Goal: Transaction & Acquisition: Purchase product/service

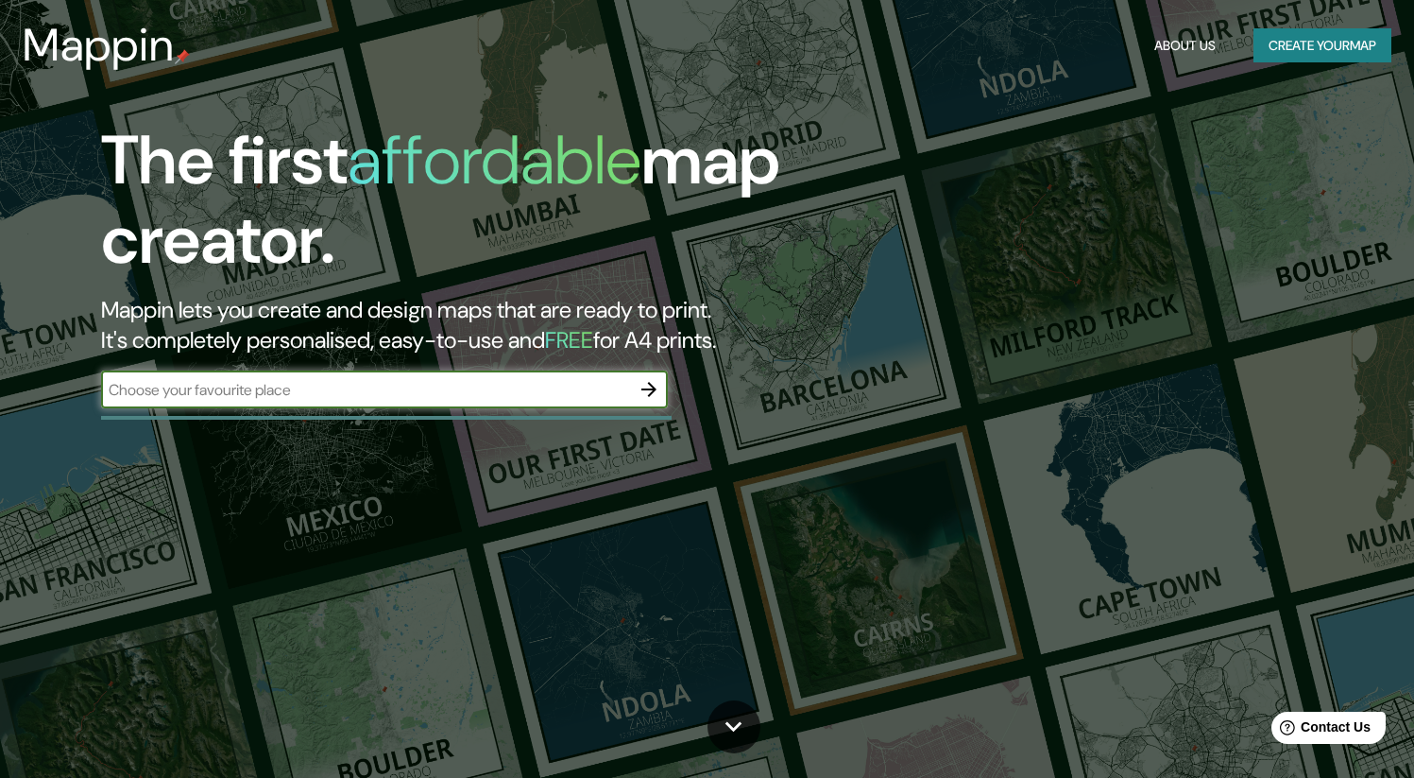
click at [312, 380] on input "text" at bounding box center [365, 390] width 529 height 22
type input "[GEOGRAPHIC_DATA]"
click at [644, 387] on icon "button" at bounding box center [649, 389] width 23 height 23
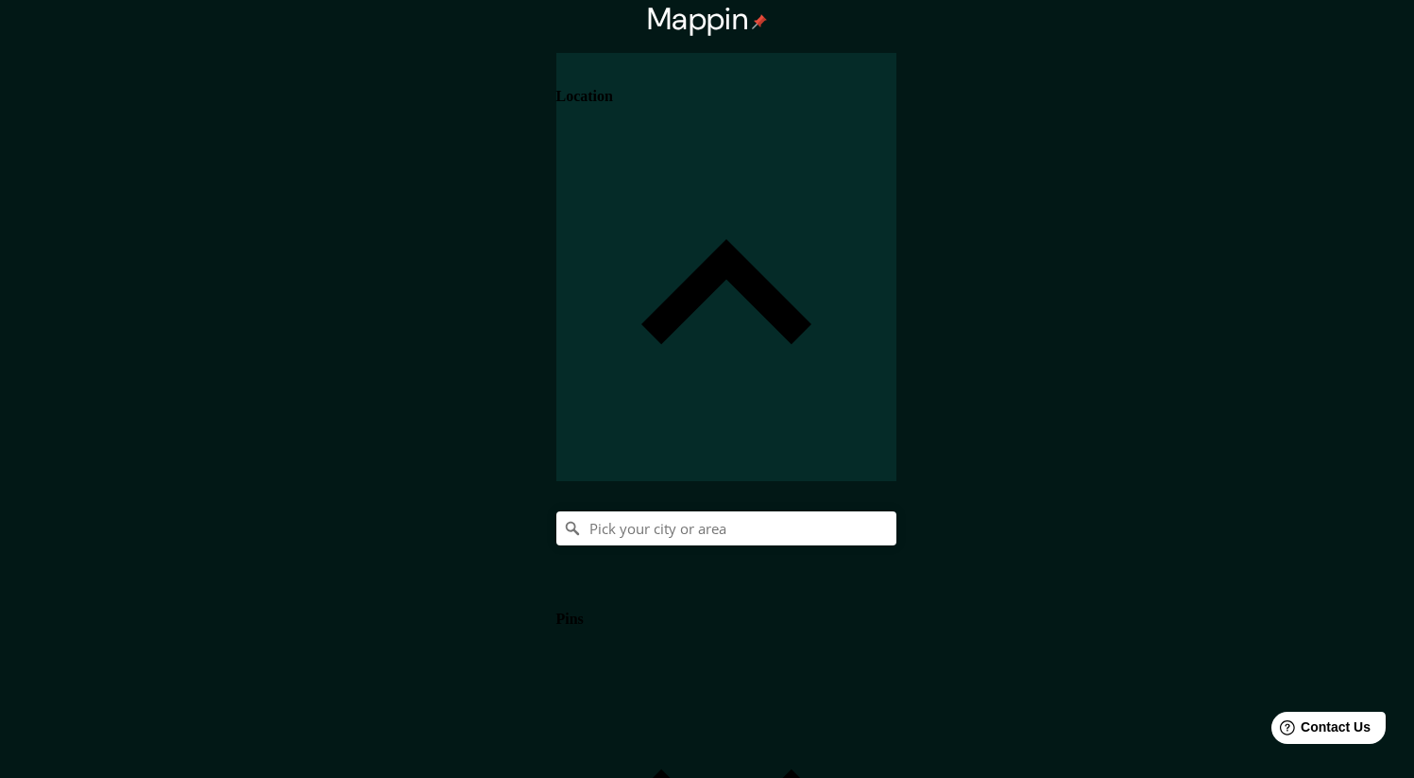
click at [897, 511] on div at bounding box center [726, 528] width 340 height 34
click at [897, 511] on input "Pick your city or area" at bounding box center [726, 528] width 340 height 34
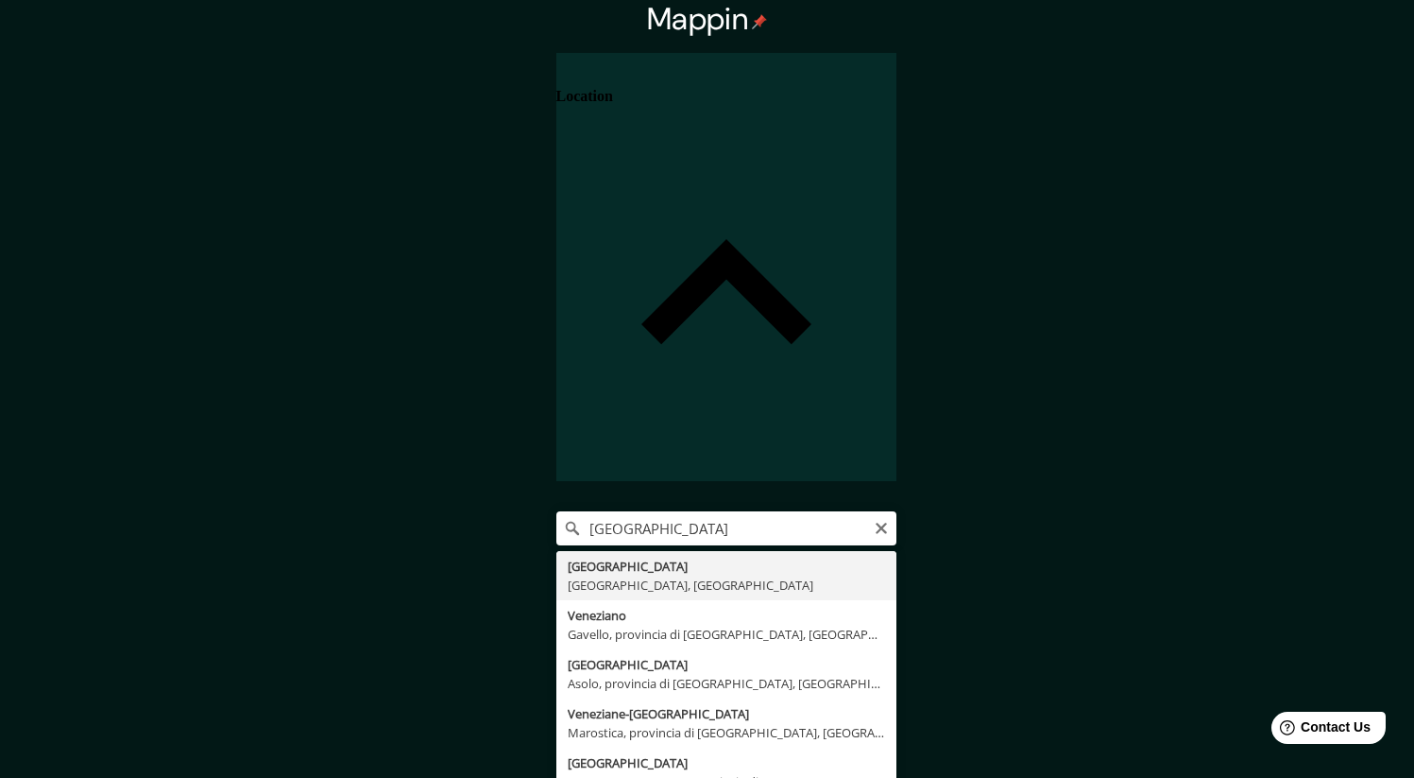
type input "[GEOGRAPHIC_DATA], [GEOGRAPHIC_DATA], [GEOGRAPHIC_DATA]"
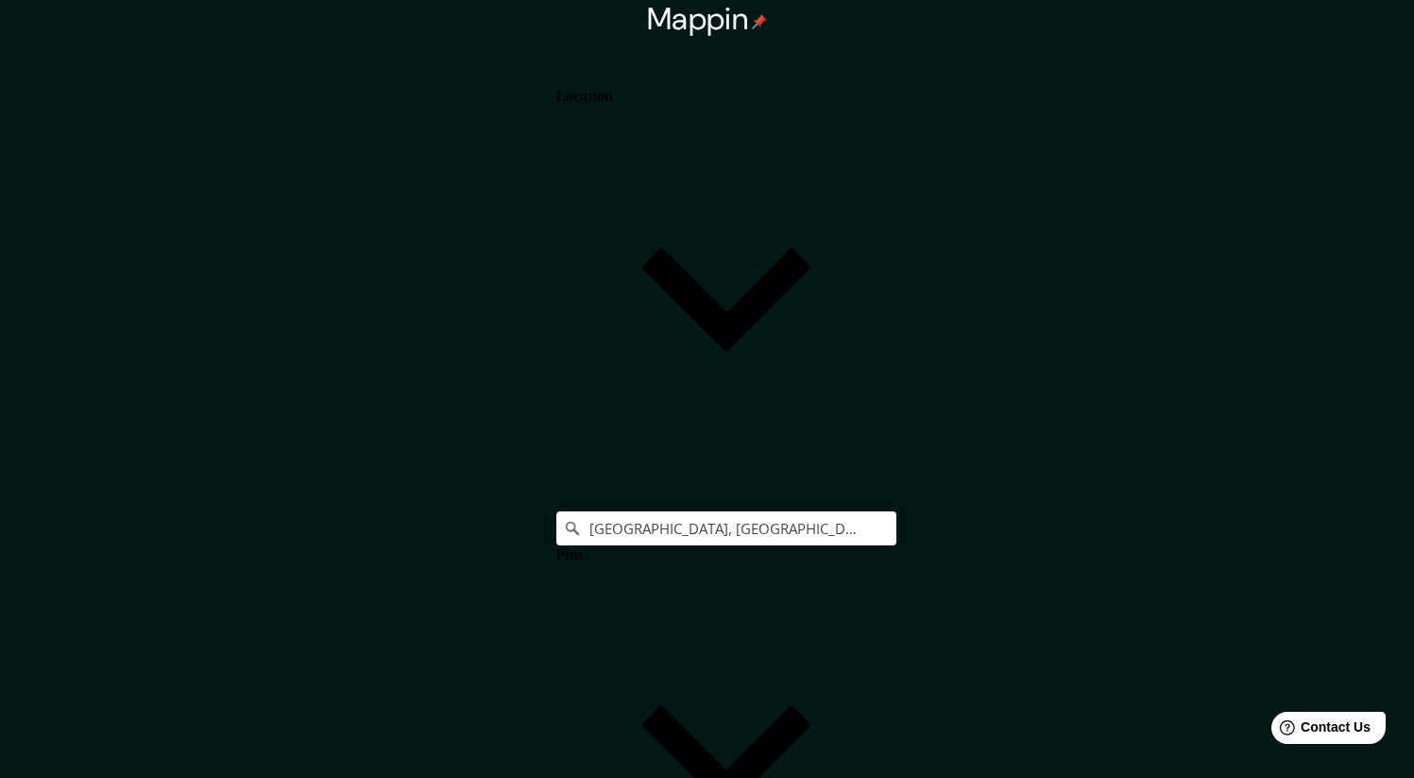
drag, startPoint x: 1331, startPoint y: 375, endPoint x: 1320, endPoint y: 380, distance: 12.3
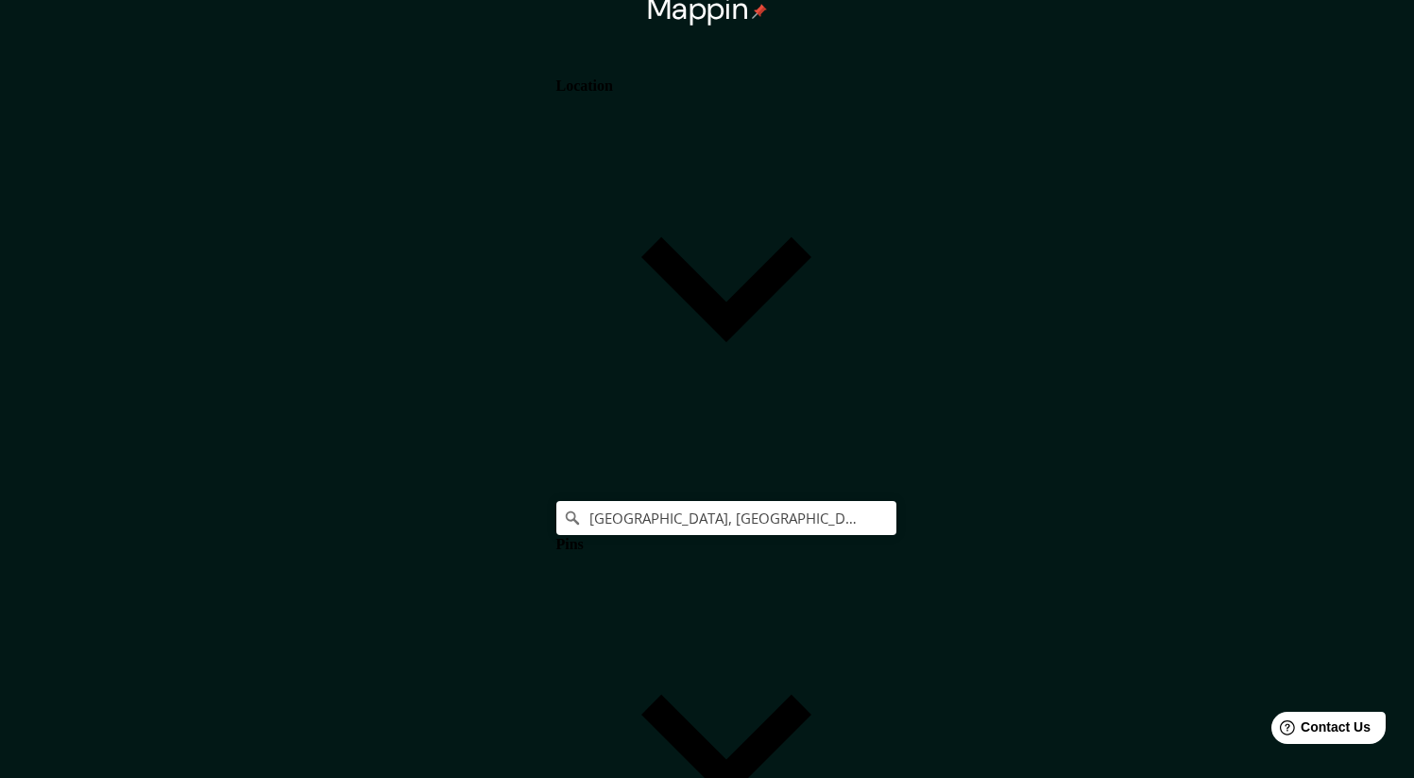
scroll to position [12, 0]
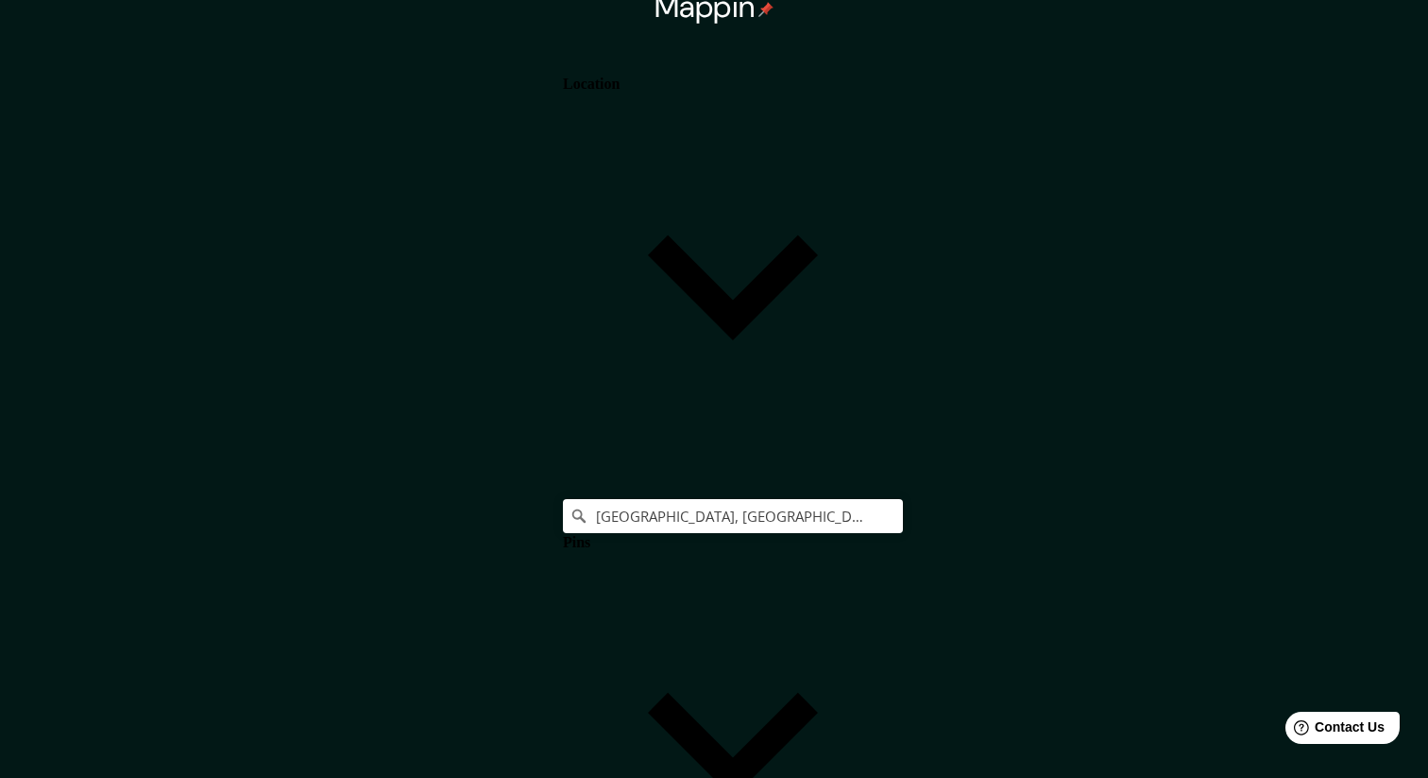
click at [1153, 645] on body "Mappin Location [GEOGRAPHIC_DATA], [GEOGRAPHIC_DATA], [GEOGRAPHIC_DATA] Pins St…" at bounding box center [714, 377] width 1428 height 778
click at [1158, 640] on body "Mappin Location [GEOGRAPHIC_DATA], [GEOGRAPHIC_DATA], [GEOGRAPHIC_DATA] Pins St…" at bounding box center [714, 377] width 1428 height 778
type input "a3"
